Goal: Information Seeking & Learning: Learn about a topic

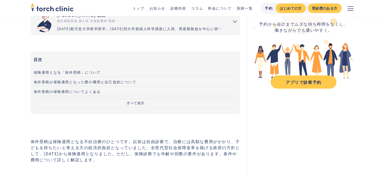
scroll to position [59, 0]
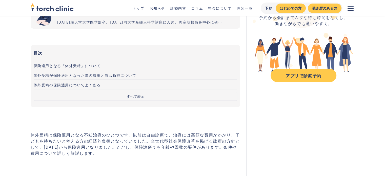
click at [130, 93] on button "すべて表示" at bounding box center [136, 96] width 204 height 9
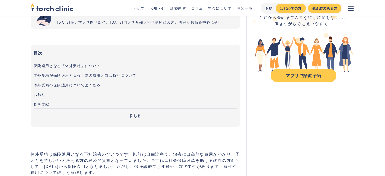
click at [94, 86] on span "体外受精の保険適用についてよくある" at bounding box center [67, 84] width 67 height 5
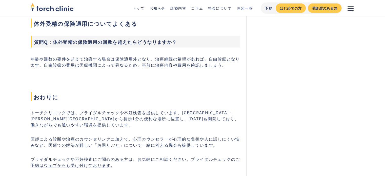
scroll to position [1097, 0]
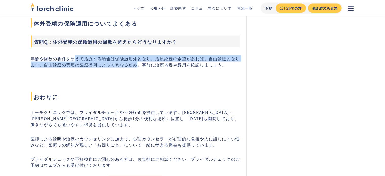
drag, startPoint x: 135, startPoint y: 61, endPoint x: 73, endPoint y: 58, distance: 62.6
click at [73, 59] on p "年齢や回数の要件を超えて治療する場合は保険適用外となり、治療継続の希望があれば、自由診療となります。自由診療の費用は医療機関によって異なるため、事前に治療内容…" at bounding box center [136, 61] width 210 height 12
click at [73, 58] on p "年齢や回数の要件を超えて治療する場合は保険適用外となり、治療継続の希望があれば、自由診療となります。自由診療の費用は医療機関によって異なるため、事前に治療内容…" at bounding box center [136, 61] width 210 height 12
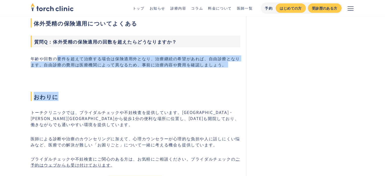
drag, startPoint x: 55, startPoint y: 58, endPoint x: 127, endPoint y: 67, distance: 71.6
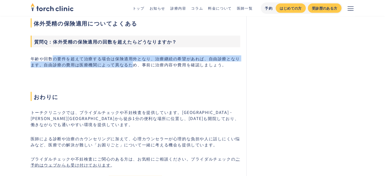
drag, startPoint x: 132, startPoint y: 65, endPoint x: 51, endPoint y: 57, distance: 81.8
click at [51, 57] on p "年齢や回数の要件を超えて治療する場合は保険適用外となり、治療継続の希望があれば、自由診療となります。自由診療の費用は医療機関によって異なるため、事前に治療内容…" at bounding box center [136, 61] width 210 height 12
drag, startPoint x: 45, startPoint y: 57, endPoint x: 120, endPoint y: 63, distance: 75.4
click at [120, 63] on p "年齢や回数の要件を超えて治療する場合は保険適用外となり、治療継続の希望があれば、自由診療となります。自由診療の費用は医療機関によって異なるため、事前に治療内容…" at bounding box center [136, 61] width 210 height 12
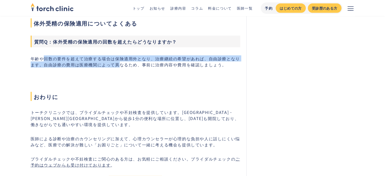
click at [120, 63] on p "年齢や回数の要件を超えて治療する場合は保険適用外となり、治療継続の希望があれば、自由診療となります。自由診療の費用は医療機関によって異なるため、事前に治療内容…" at bounding box center [136, 61] width 210 height 12
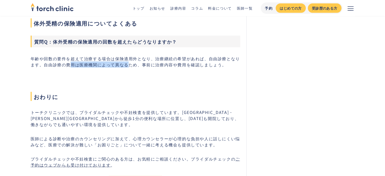
drag, startPoint x: 129, startPoint y: 63, endPoint x: 39, endPoint y: 58, distance: 90.8
click at [39, 58] on p "年齢や回数の要件を超えて治療する場合は保険適用外となり、治療継続の希望があれば、自由診療となります。自由診療の費用は医療機関によって異なるため、事前に治療内容…" at bounding box center [136, 61] width 210 height 12
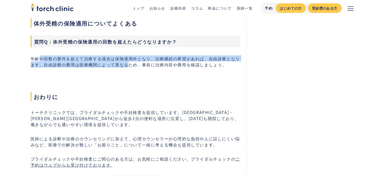
click at [39, 58] on p "年齢や回数の要件を超えて治療する場合は保険適用外となり、治療継続の希望があれば、自由診療となります。自由診療の費用は医療機関によって異なるため、事前に治療内容…" at bounding box center [136, 61] width 210 height 12
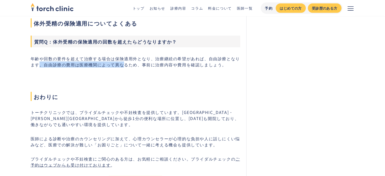
drag, startPoint x: 90, startPoint y: 67, endPoint x: 122, endPoint y: 66, distance: 32.9
click at [122, 66] on p "年齢や回数の要件を超えて治療する場合は保険適用外となり、治療継続の希望があれば、自由診療となります。自由診療の費用は医療機関によって異なるため、事前に治療内容…" at bounding box center [136, 61] width 210 height 12
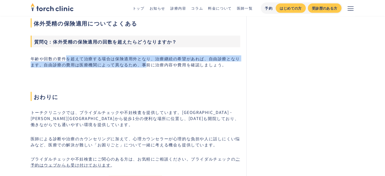
drag, startPoint x: 144, startPoint y: 66, endPoint x: 67, endPoint y: 58, distance: 77.3
click at [67, 58] on p "年齢や回数の要件を超えて治療する場合は保険適用外となり、治療継続の希望があれば、自由診療となります。自由診療の費用は医療機関によって異なるため、事前に治療内容…" at bounding box center [136, 61] width 210 height 12
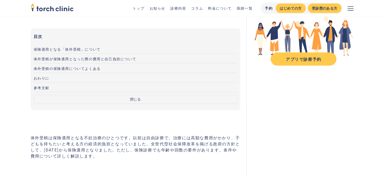
scroll to position [85, 0]
